Goal: Check status: Check status

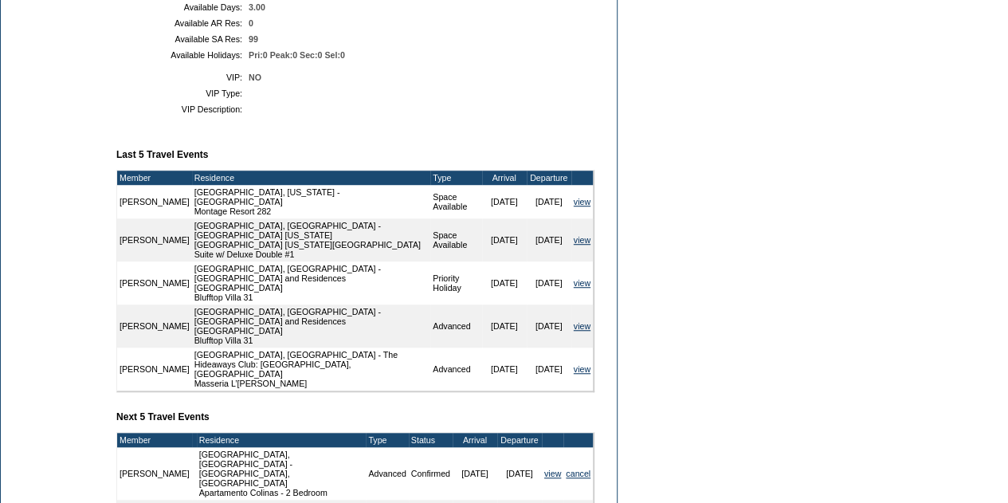
scroll to position [398, 0]
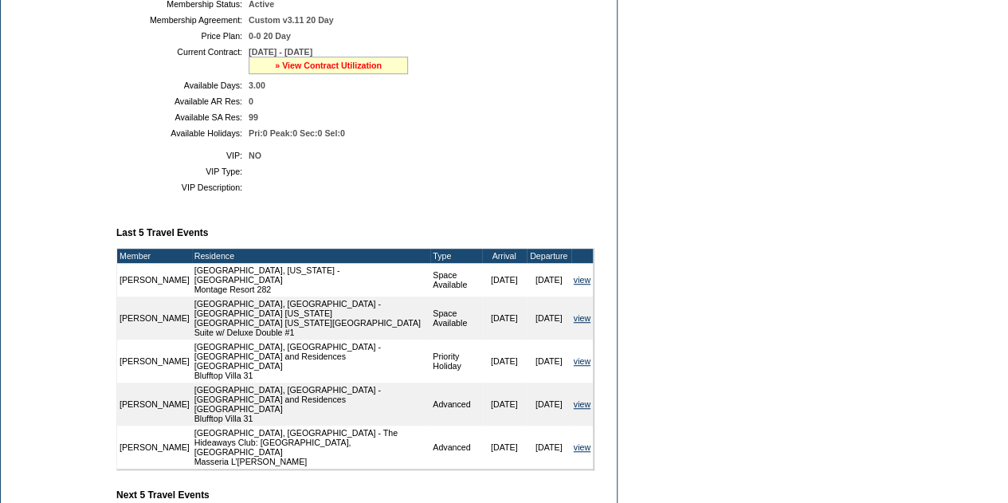
click at [279, 70] on link "» View Contract Utilization" at bounding box center [328, 66] width 107 height 10
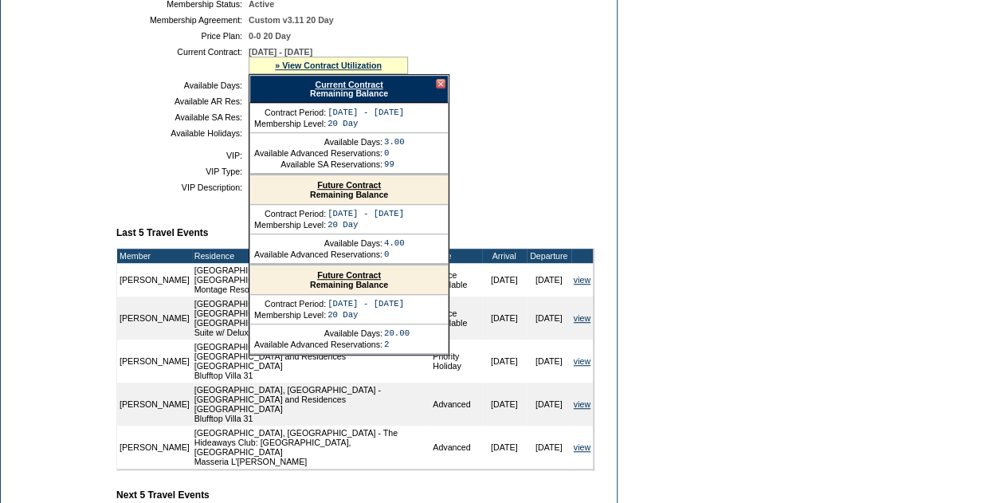
click at [335, 89] on link "Current Contract" at bounding box center [349, 85] width 68 height 10
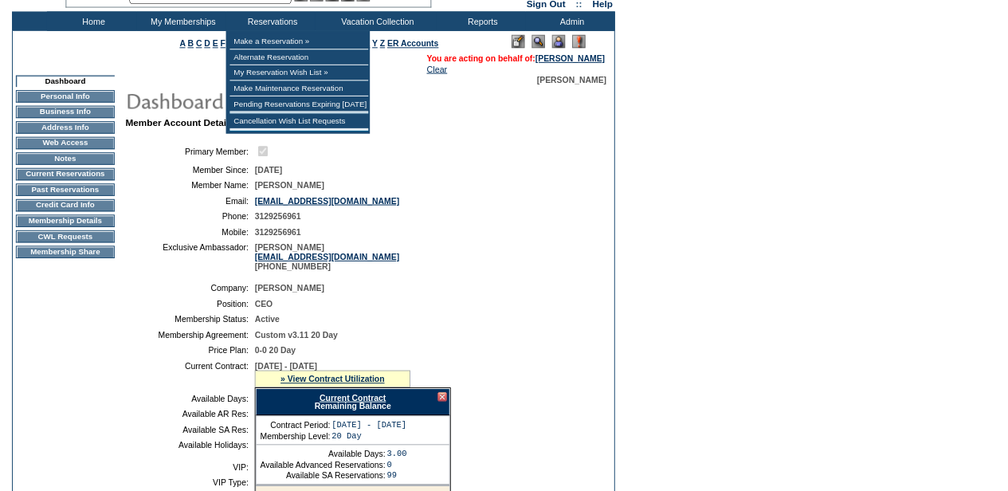
scroll to position [0, 0]
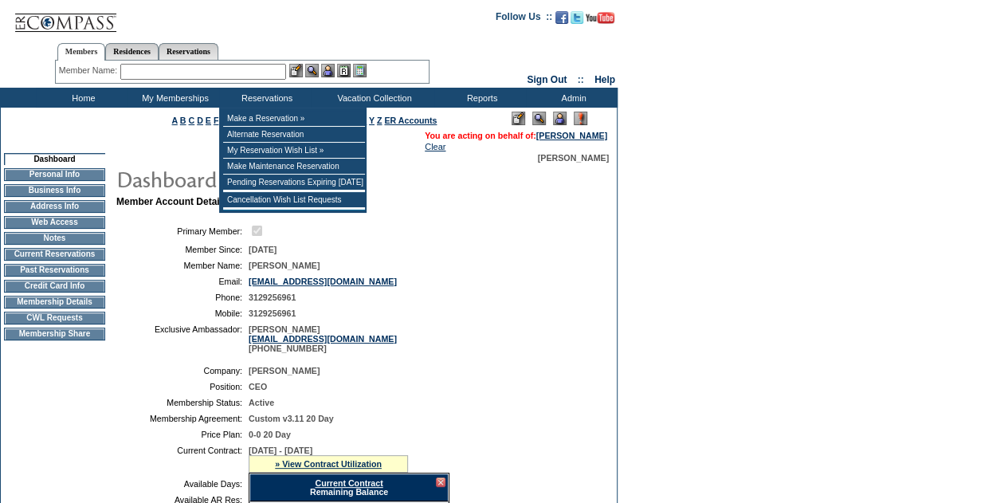
click at [256, 77] on input "text" at bounding box center [203, 72] width 166 height 16
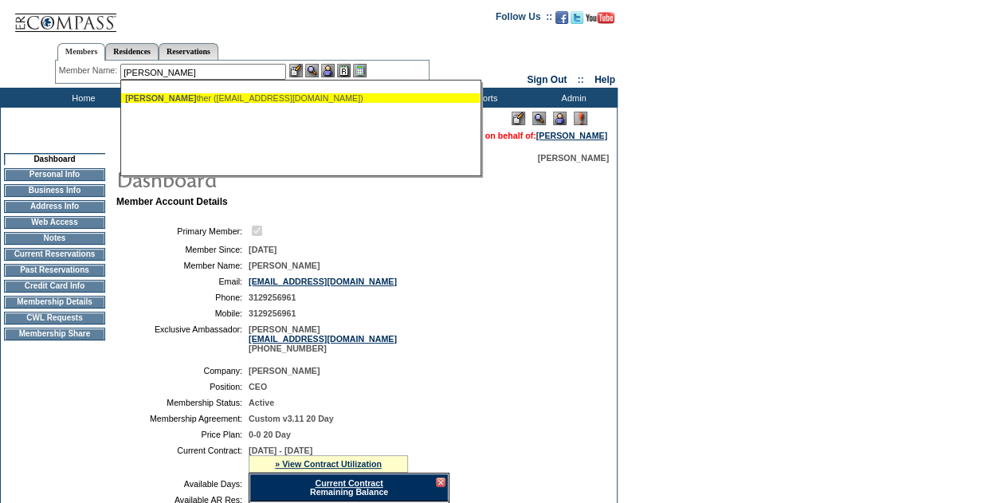
click at [225, 96] on div "[PERSON_NAME] ther ([EMAIL_ADDRESS][DOMAIN_NAME])" at bounding box center [300, 98] width 350 height 10
type input "[PERSON_NAME] ([EMAIL_ADDRESS][DOMAIN_NAME])"
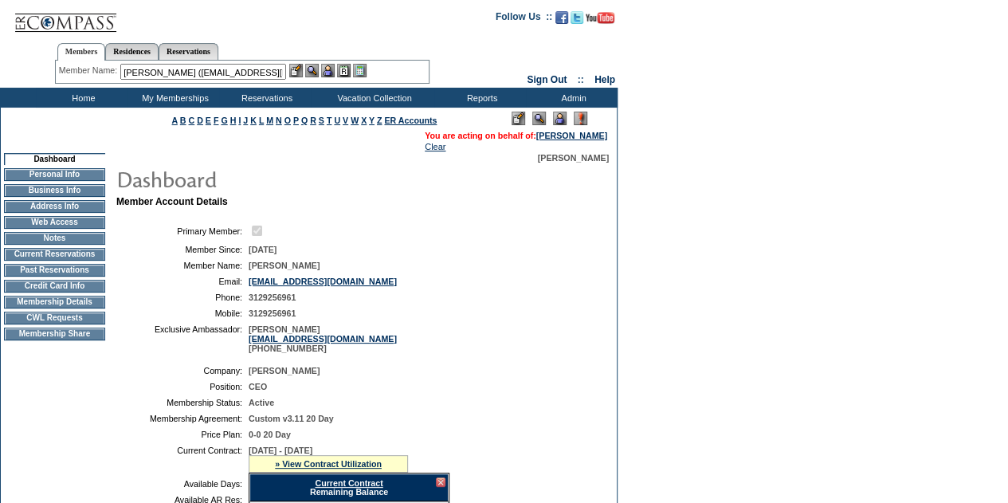
click at [333, 69] on img at bounding box center [328, 71] width 14 height 14
click at [318, 72] on img at bounding box center [312, 71] width 14 height 14
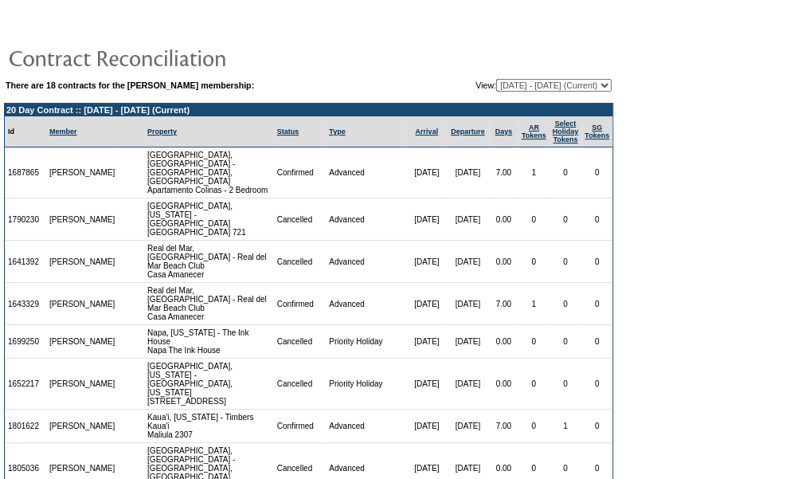
click at [551, 81] on select "08/27/11 - 08/31/12 09/01/12 - 08/31/13 09/01/13 - 08/31/14 09/01/14 - 08/31/15…" at bounding box center [554, 85] width 116 height 13
select select "121595"
click at [496, 79] on select "08/27/11 - 08/31/12 09/01/12 - 08/31/13 09/01/13 - 08/31/14 09/01/14 - 08/31/15…" at bounding box center [554, 85] width 116 height 13
